Goal: Information Seeking & Learning: Learn about a topic

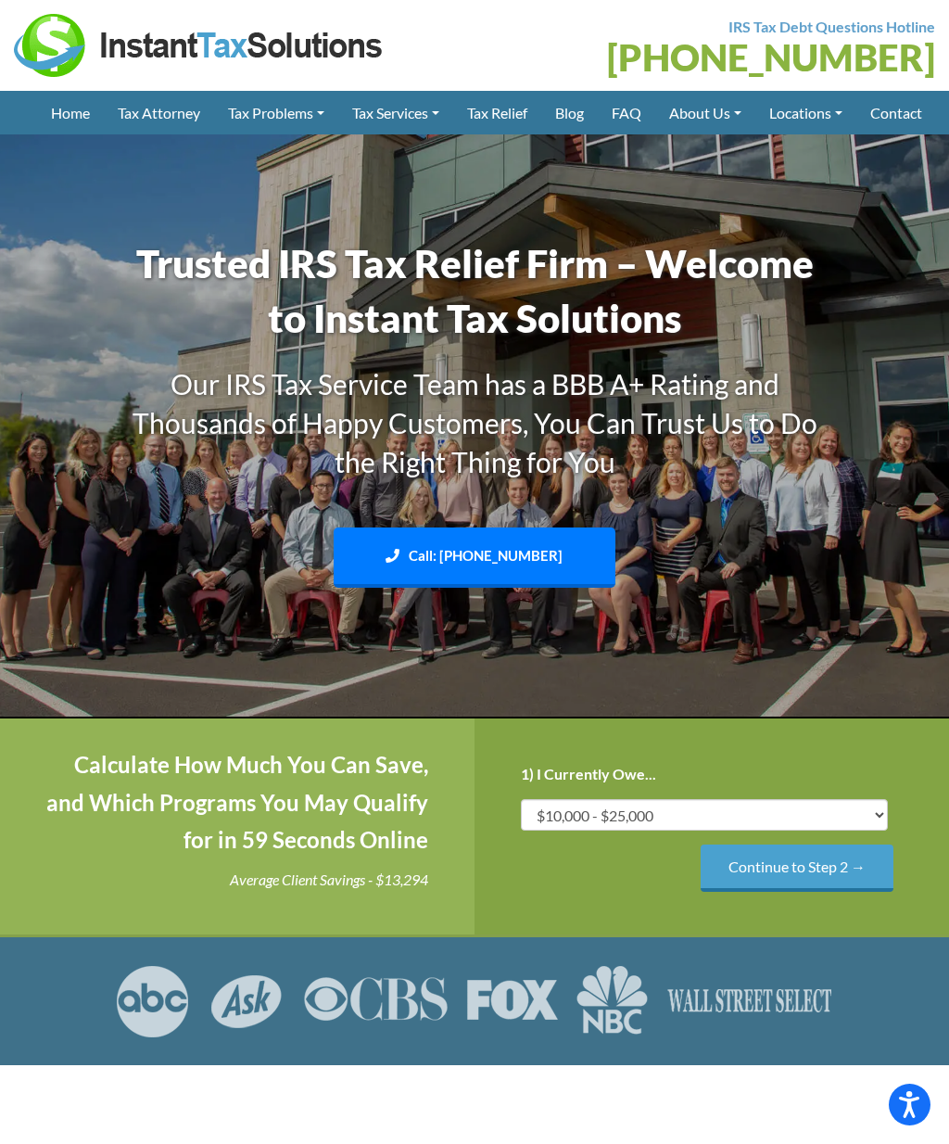
click at [146, 134] on link "Tax Attorney" at bounding box center [159, 113] width 110 height 44
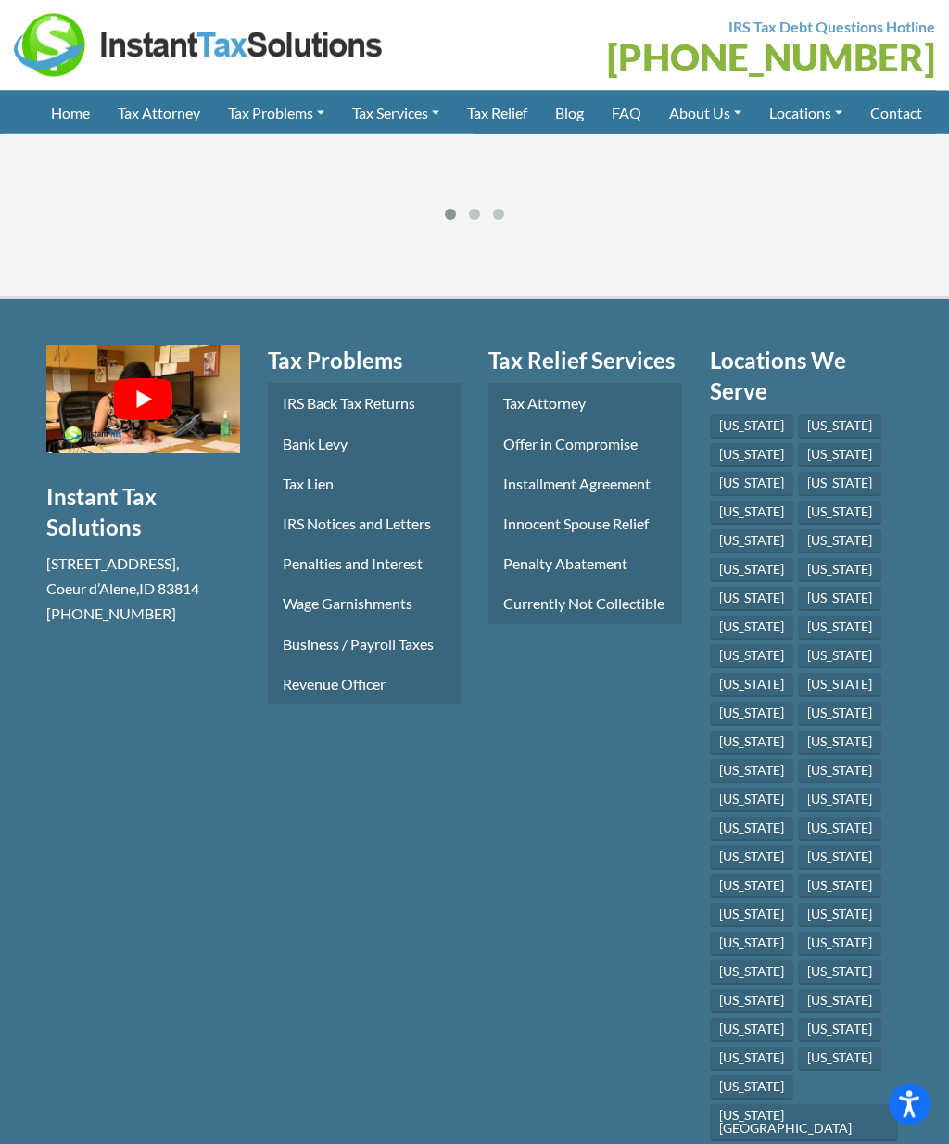
scroll to position [4096, 0]
click at [360, 543] on link "Penalties and Interest" at bounding box center [365, 563] width 194 height 40
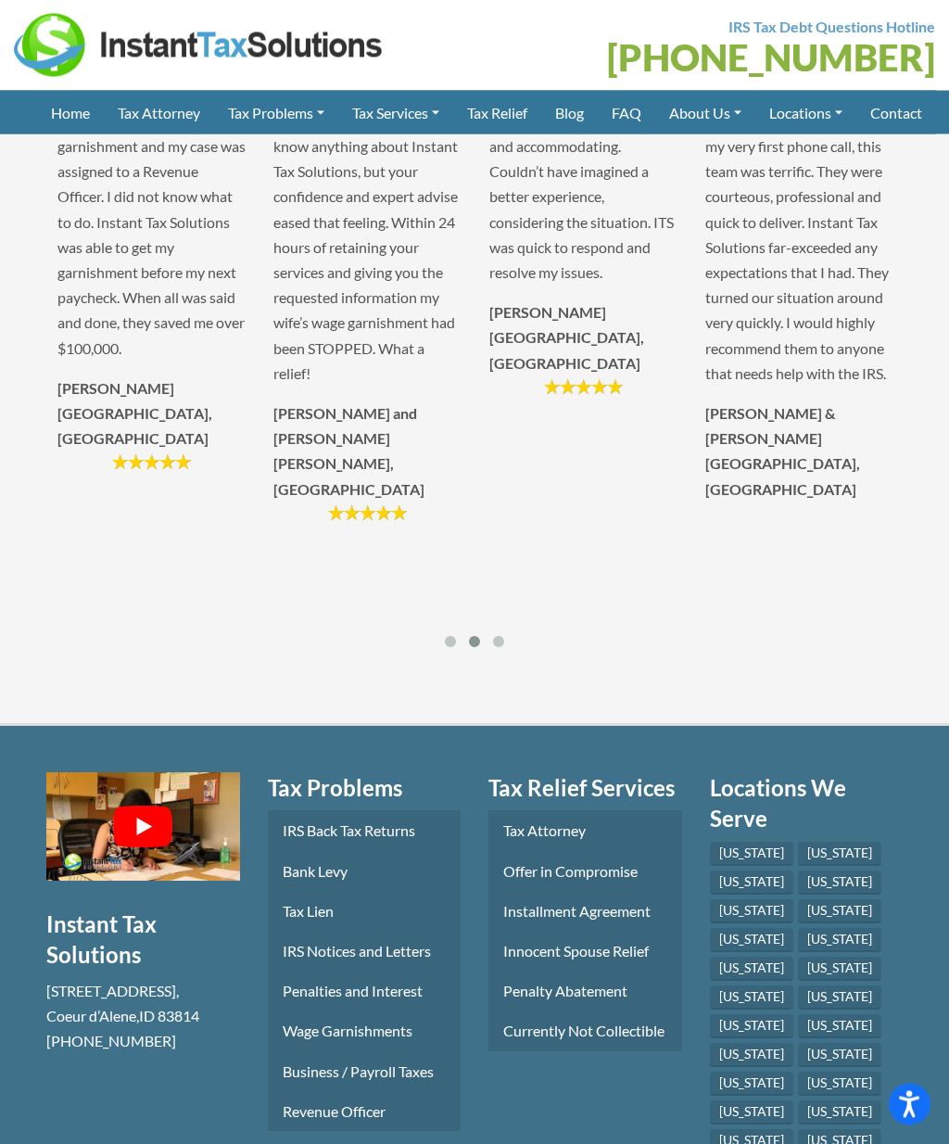
scroll to position [10110, 0]
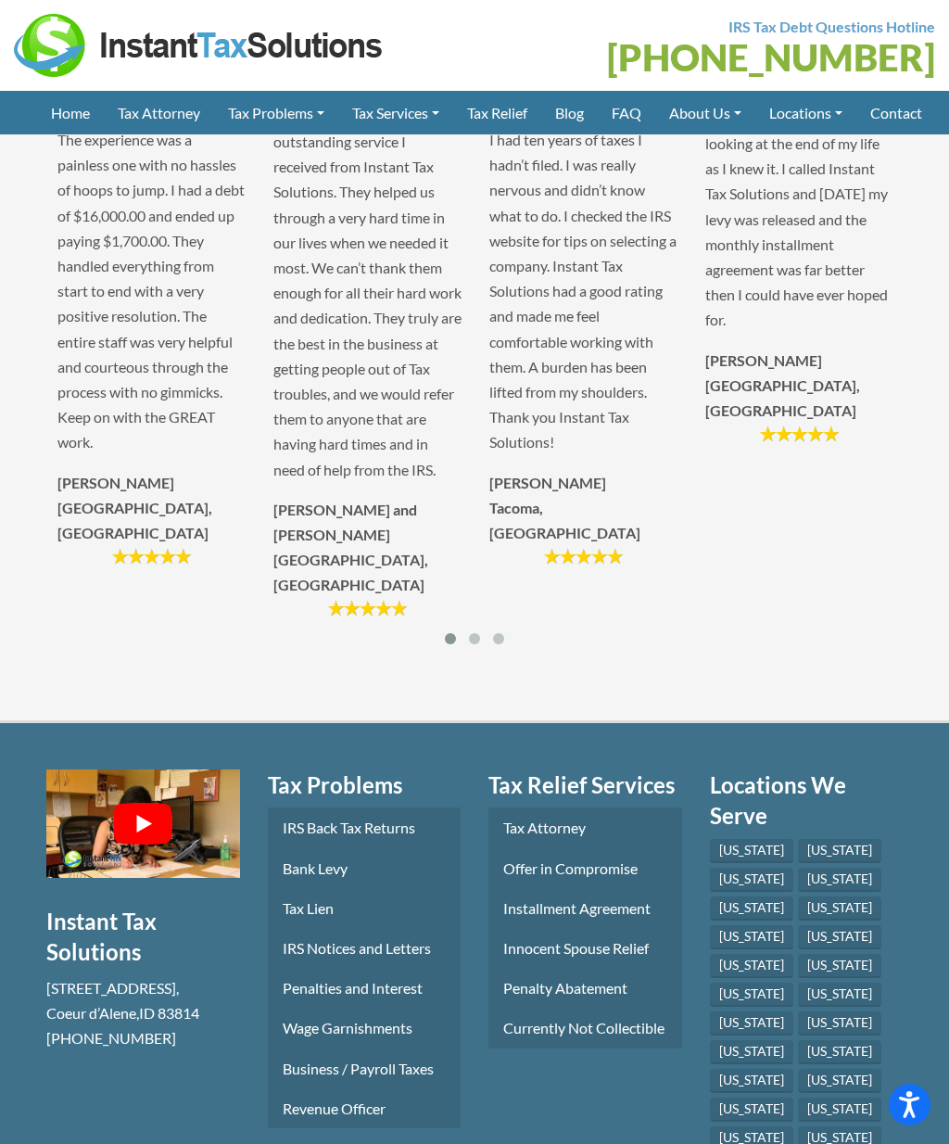
click at [589, 928] on link "Installment Agreement" at bounding box center [586, 908] width 194 height 40
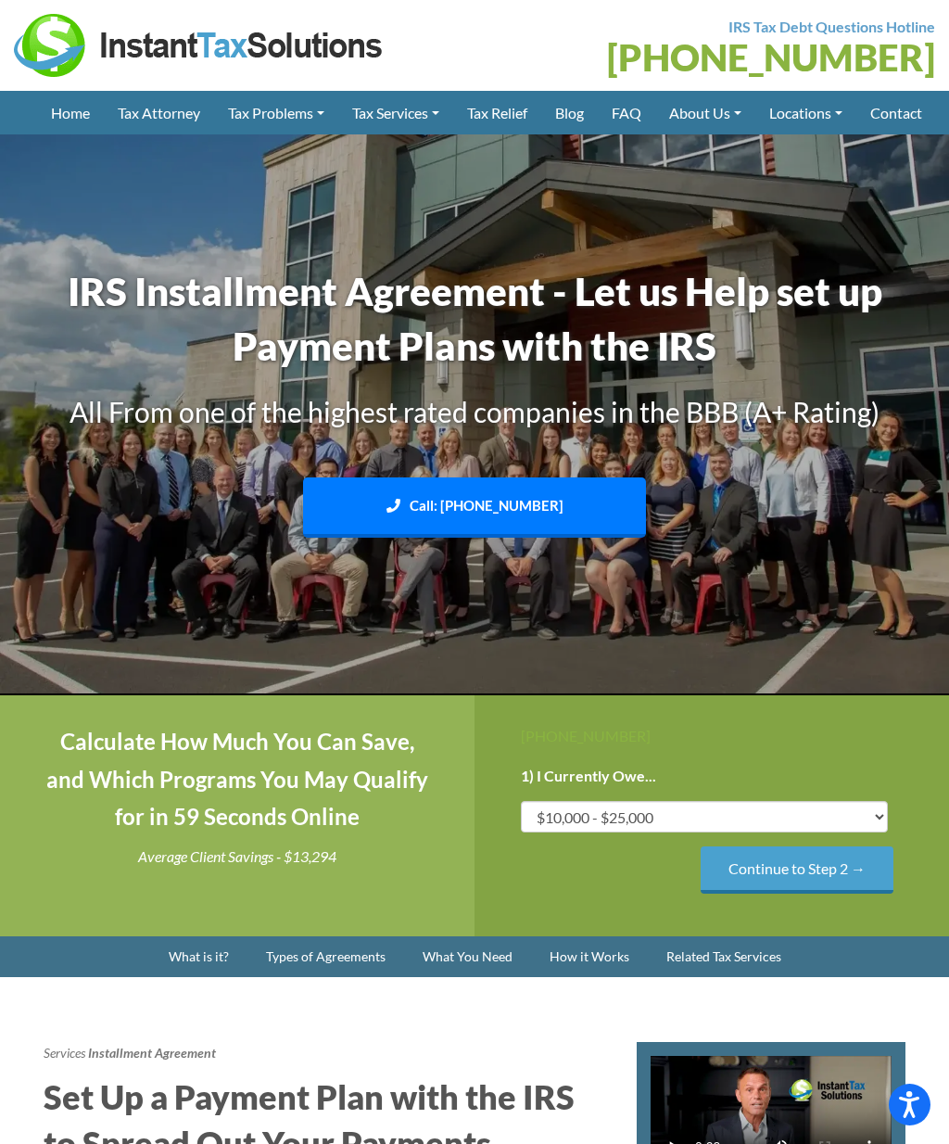
click at [0, 0] on link "Meet Our Staff" at bounding box center [0, 0] width 0 height 0
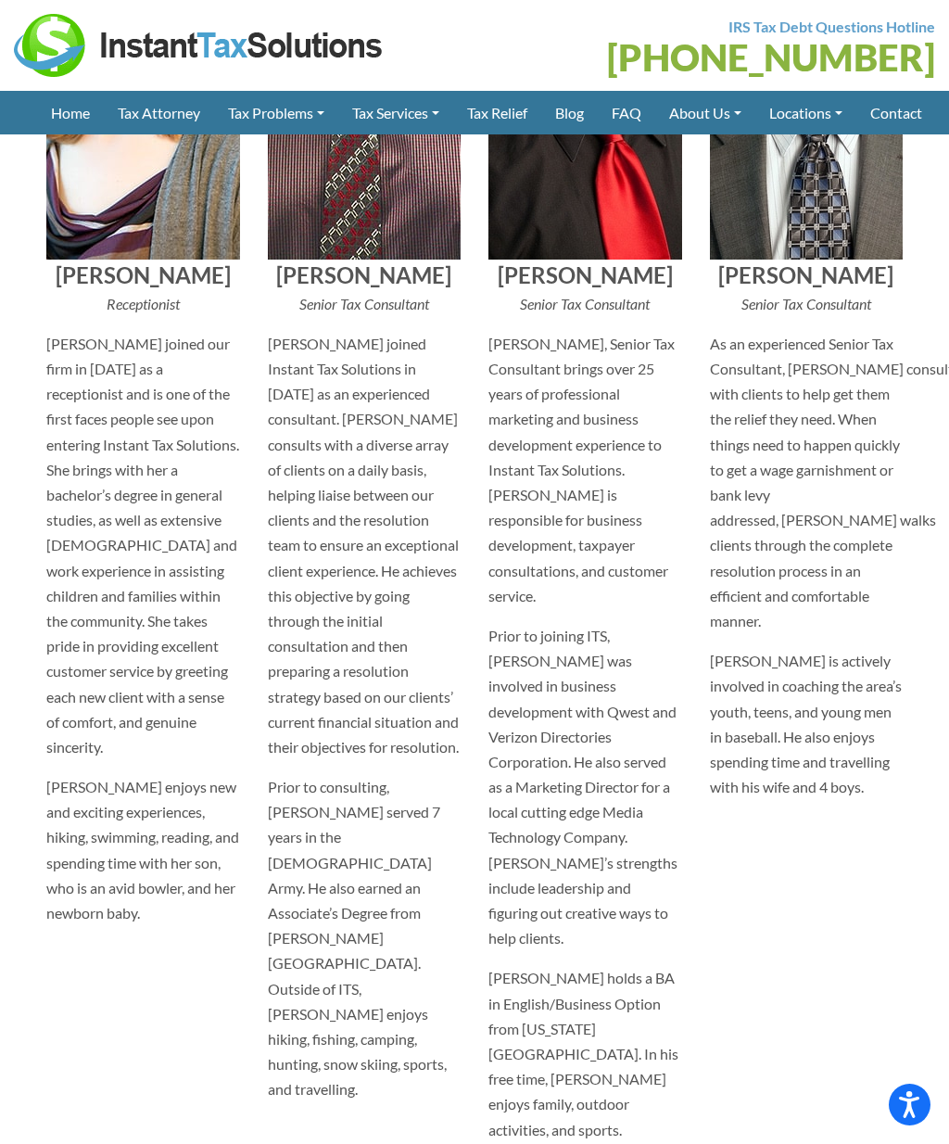
scroll to position [9059, 0]
